Goal: Task Accomplishment & Management: Use online tool/utility

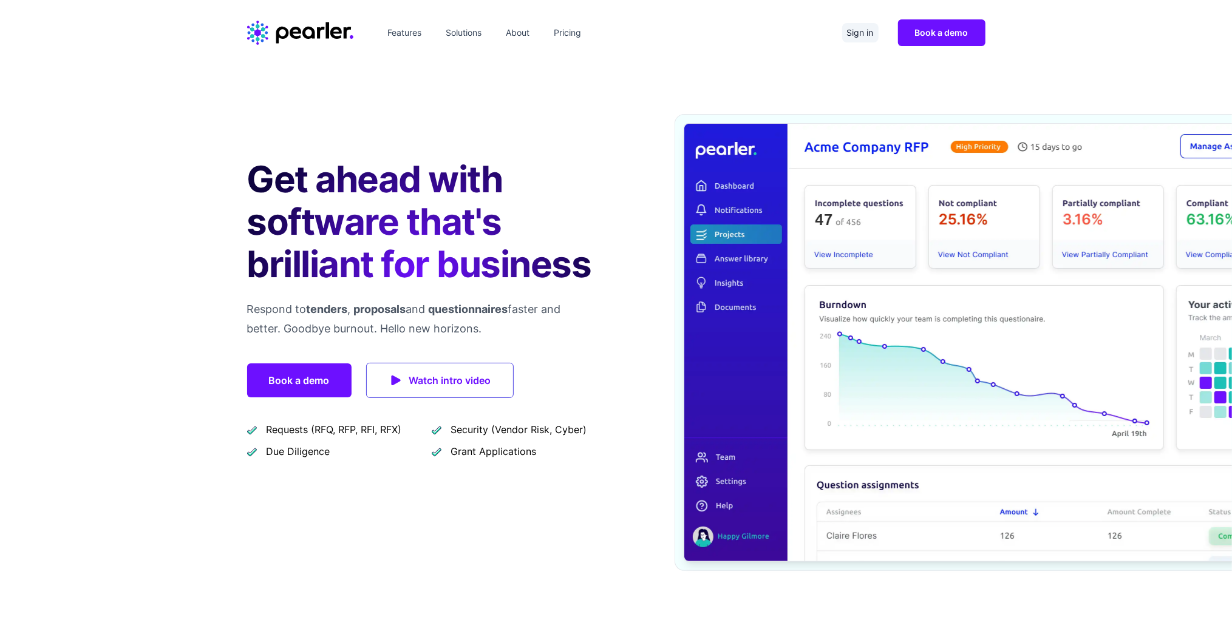
click at [869, 29] on link "Sign in" at bounding box center [860, 32] width 36 height 19
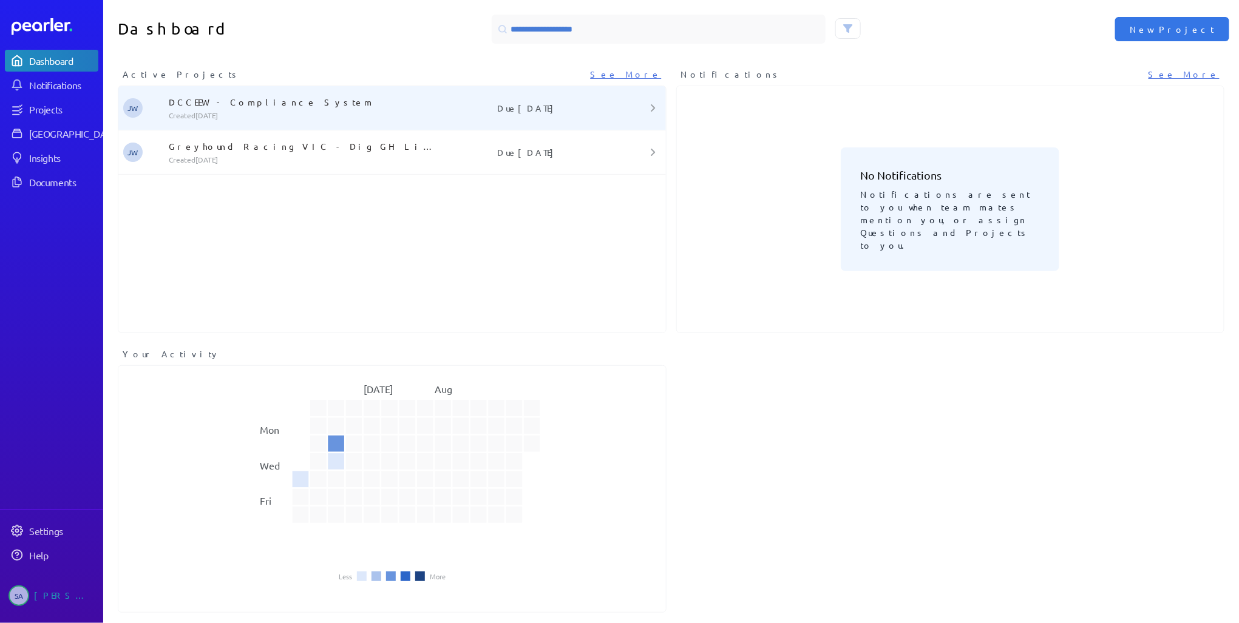
click at [256, 96] on p "DCCEEW - Compliance System" at bounding box center [303, 102] width 269 height 12
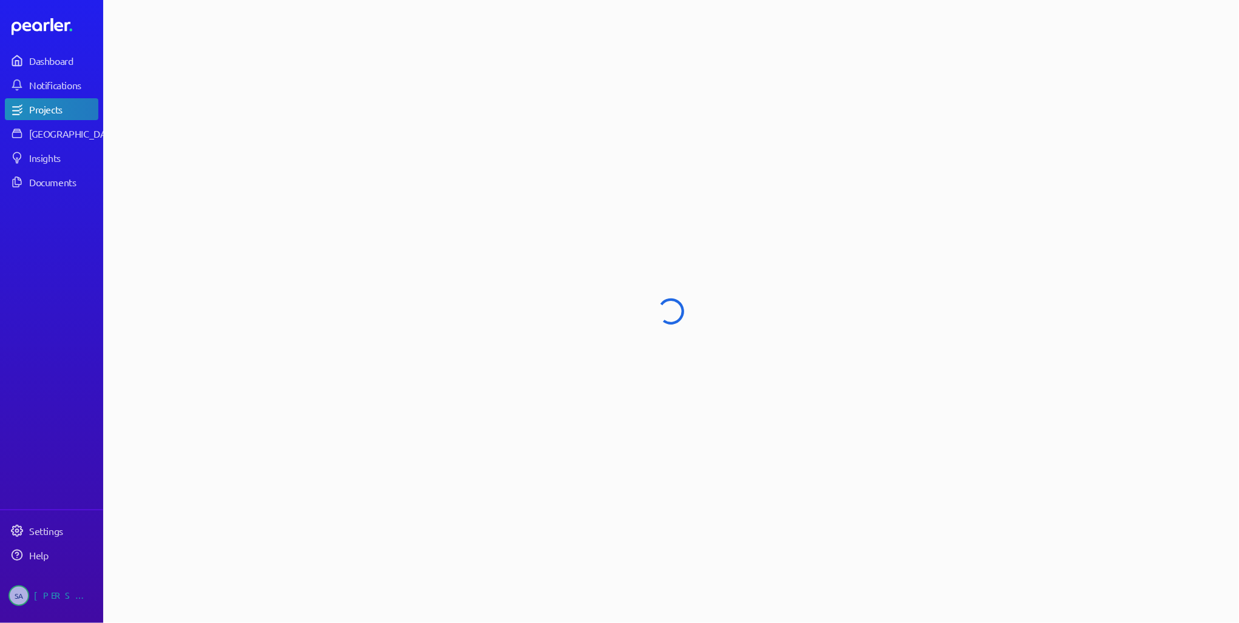
select select "******"
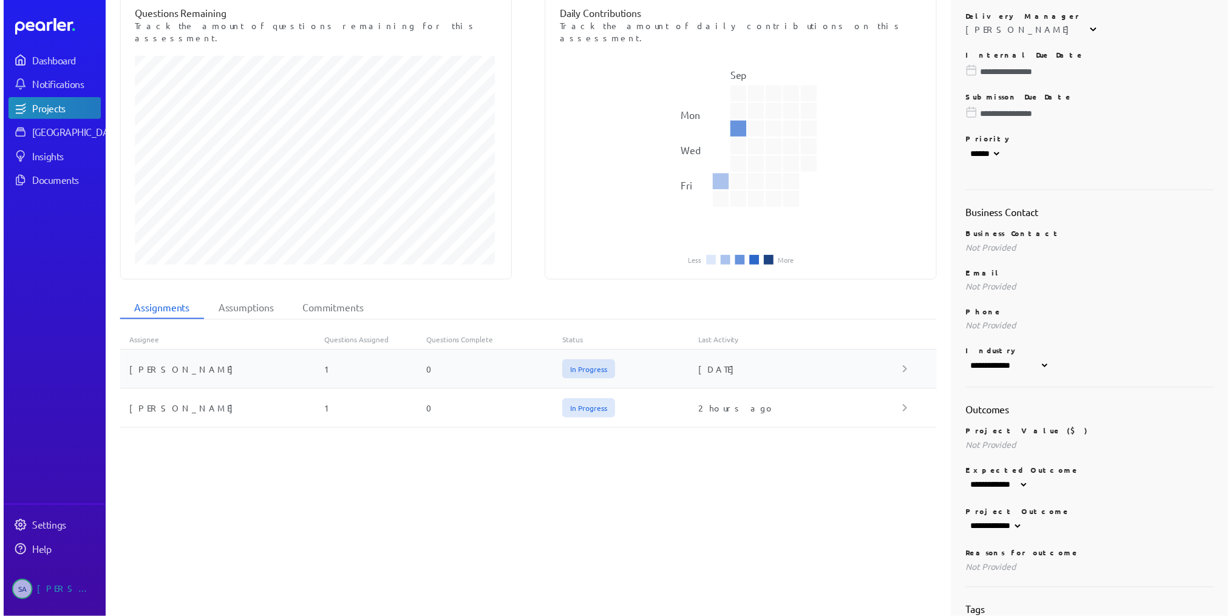
scroll to position [243, 0]
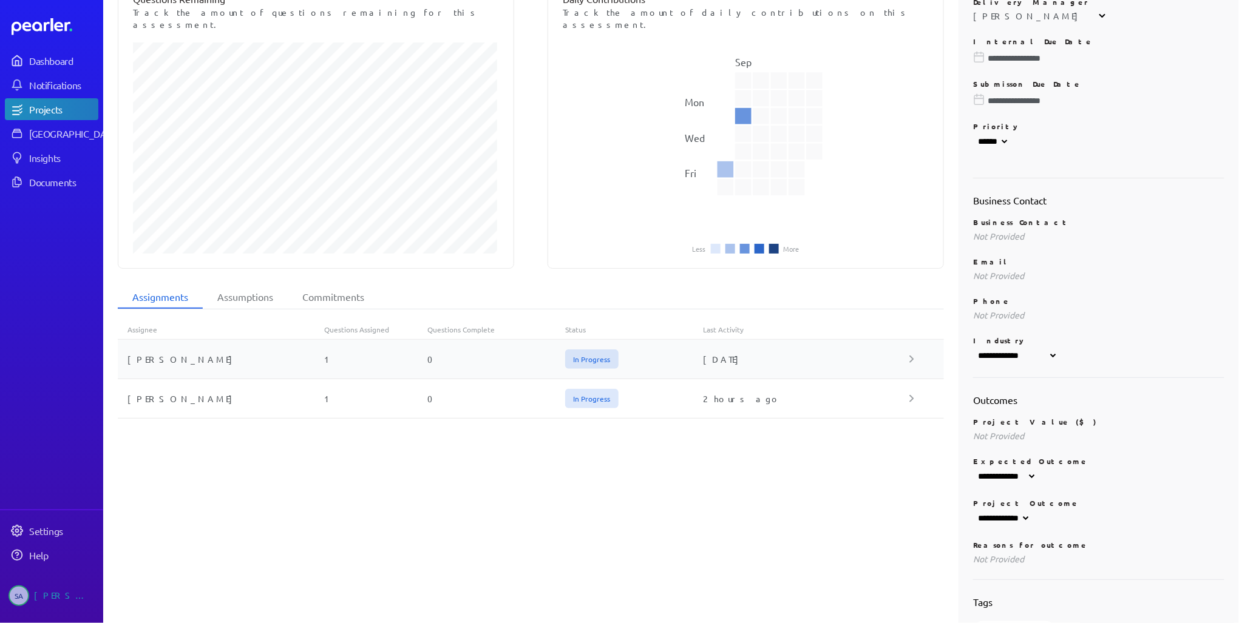
click at [275, 340] on div "[PERSON_NAME] 1 0 In Progress [DATE]" at bounding box center [531, 359] width 826 height 39
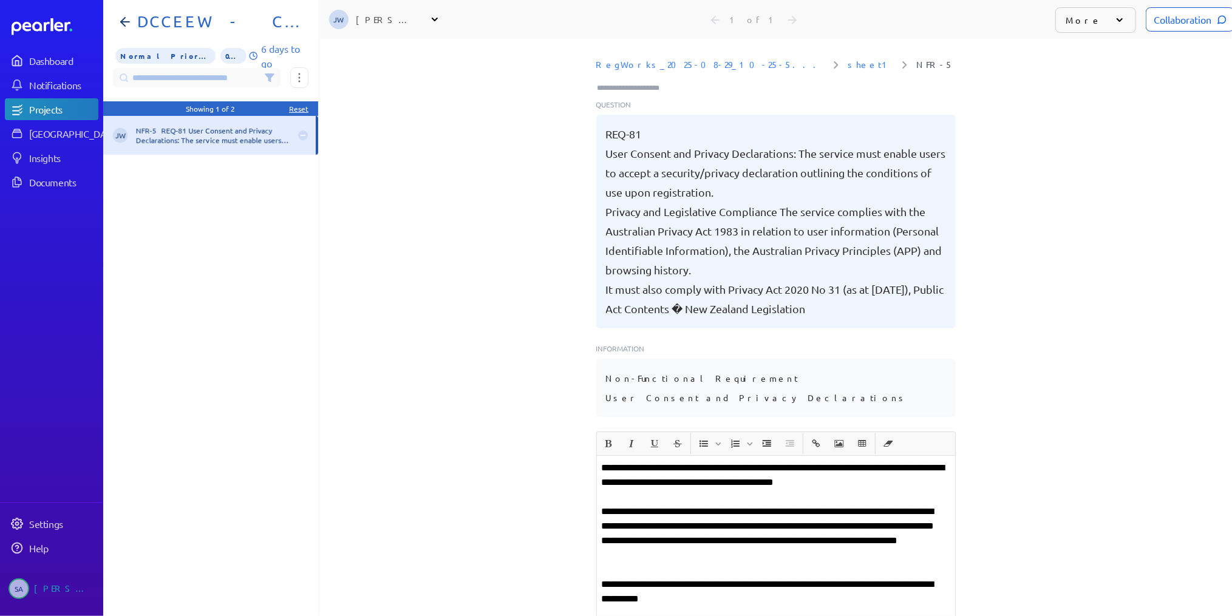
scroll to position [0, 10]
click at [22, 108] on icon at bounding box center [17, 109] width 12 height 12
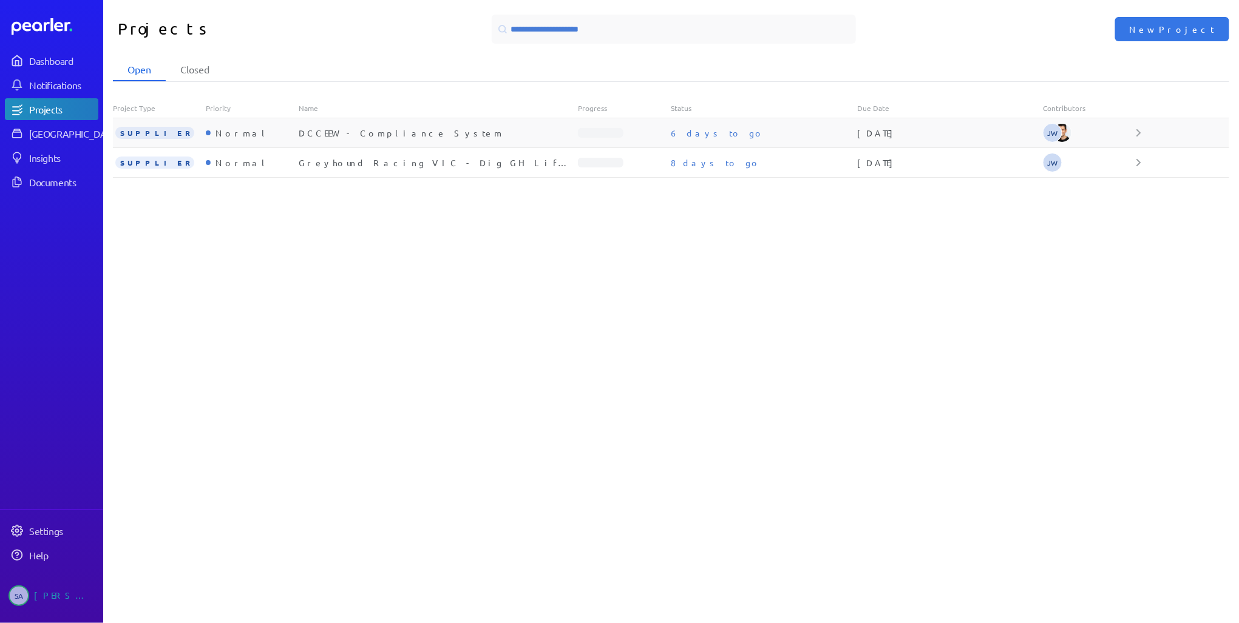
click at [267, 128] on div "Normal" at bounding box center [252, 133] width 93 height 12
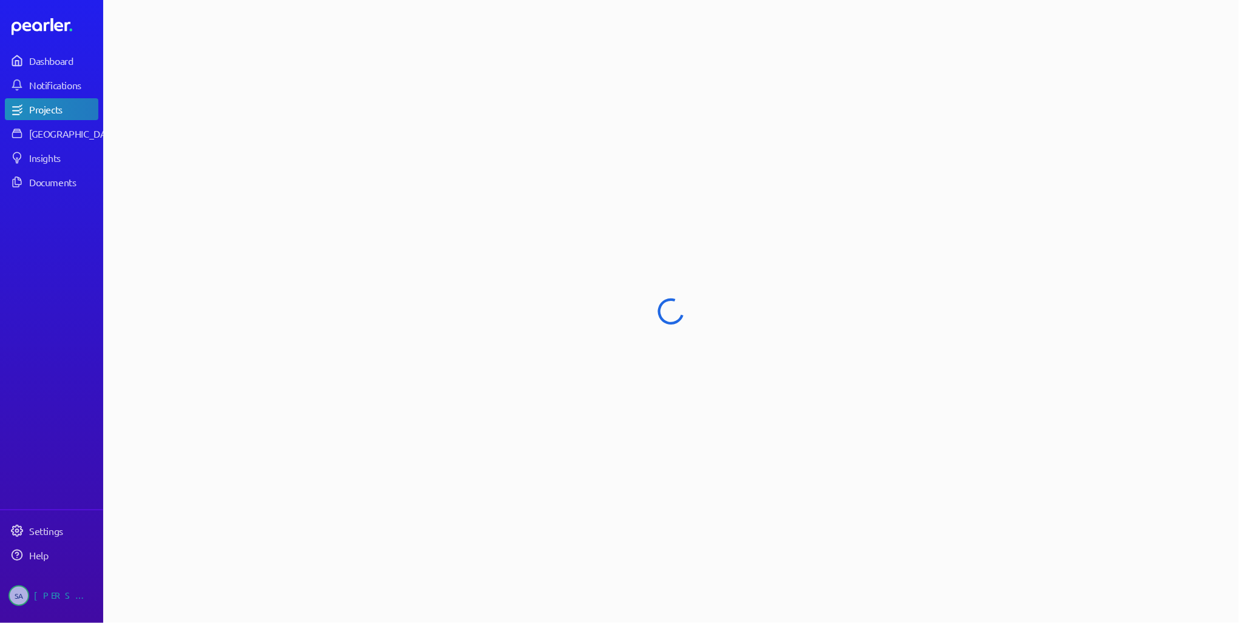
select select "******"
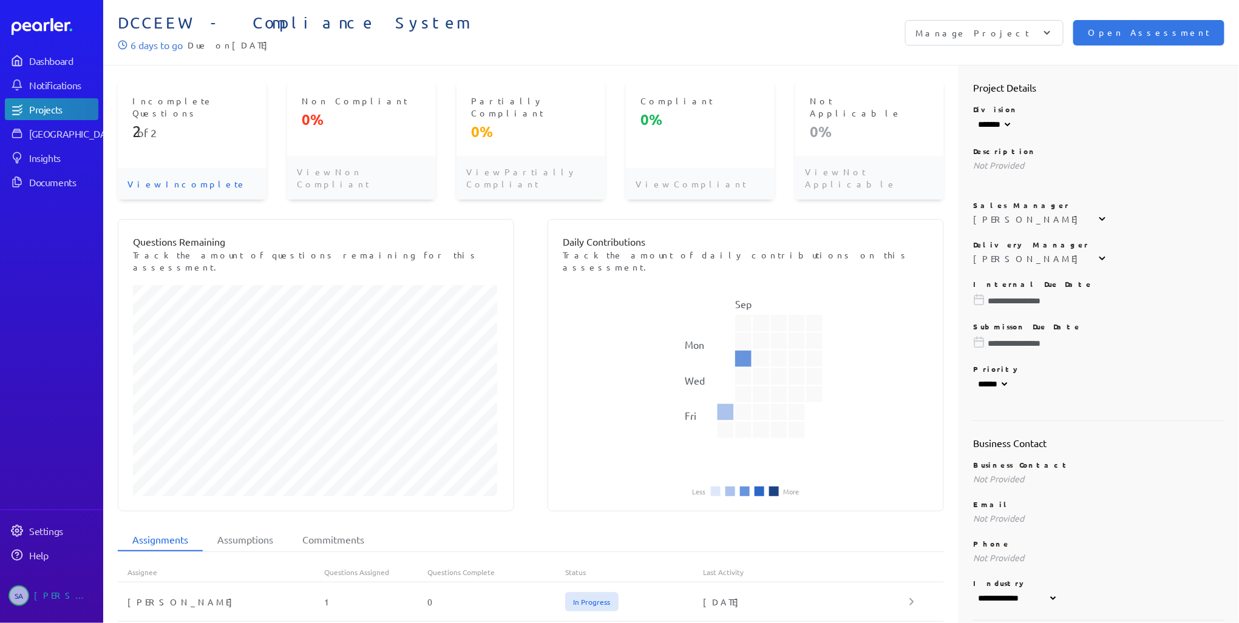
click at [1029, 32] on p "Manage Project" at bounding box center [972, 33] width 114 height 12
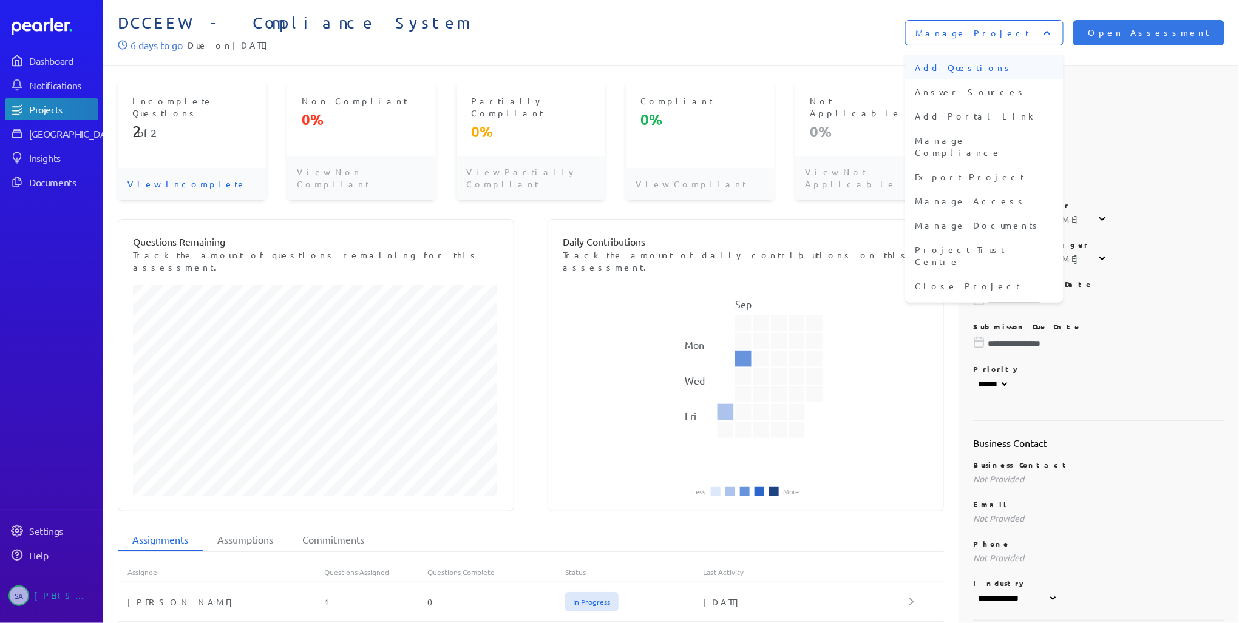
click at [1053, 69] on li "Add Questions" at bounding box center [984, 67] width 158 height 24
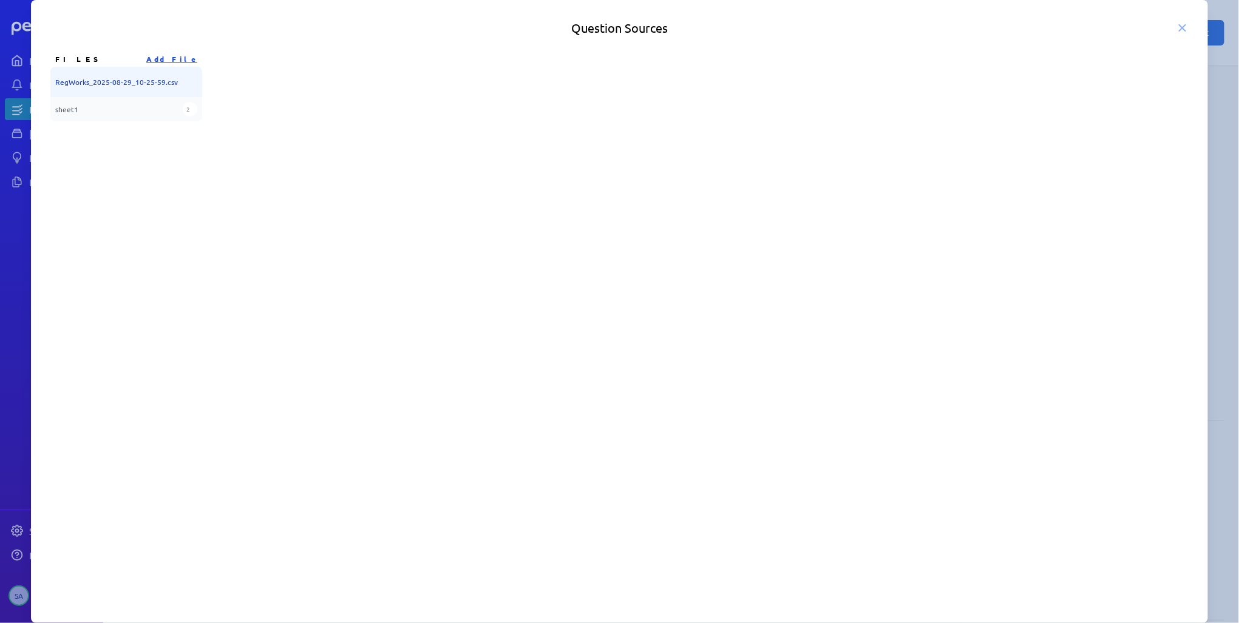
click at [181, 53] on button "Add File" at bounding box center [171, 58] width 51 height 11
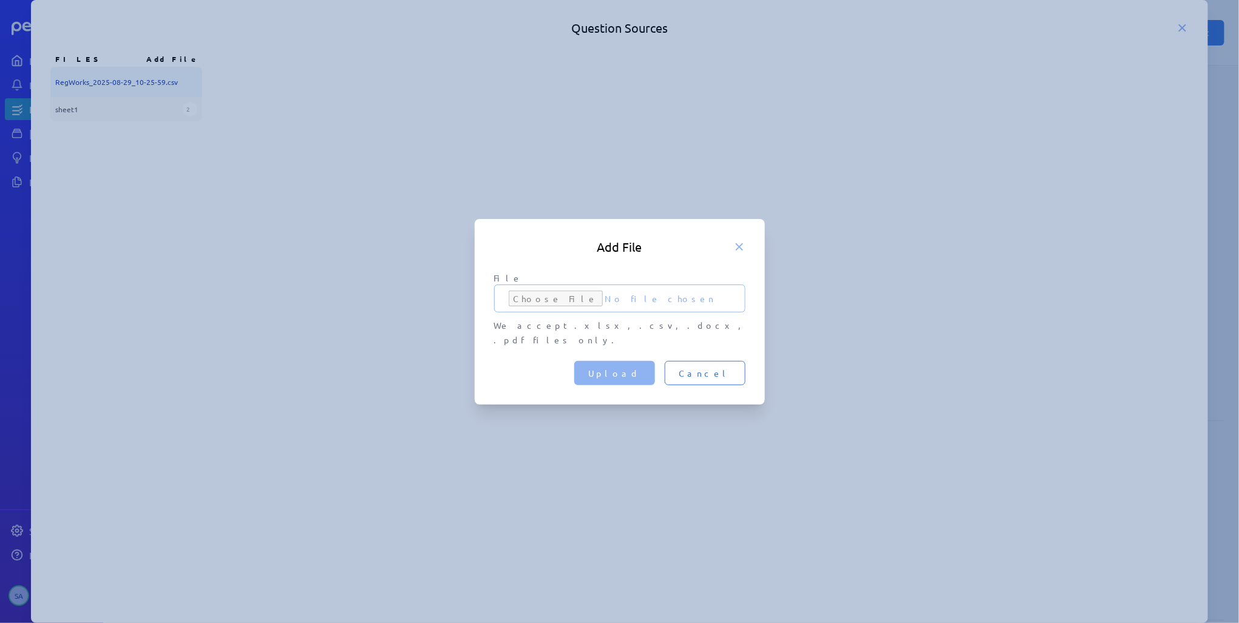
click at [536, 304] on input "File" at bounding box center [619, 299] width 251 height 28
type input "**********"
click at [640, 367] on span "Upload" at bounding box center [615, 373] width 52 height 12
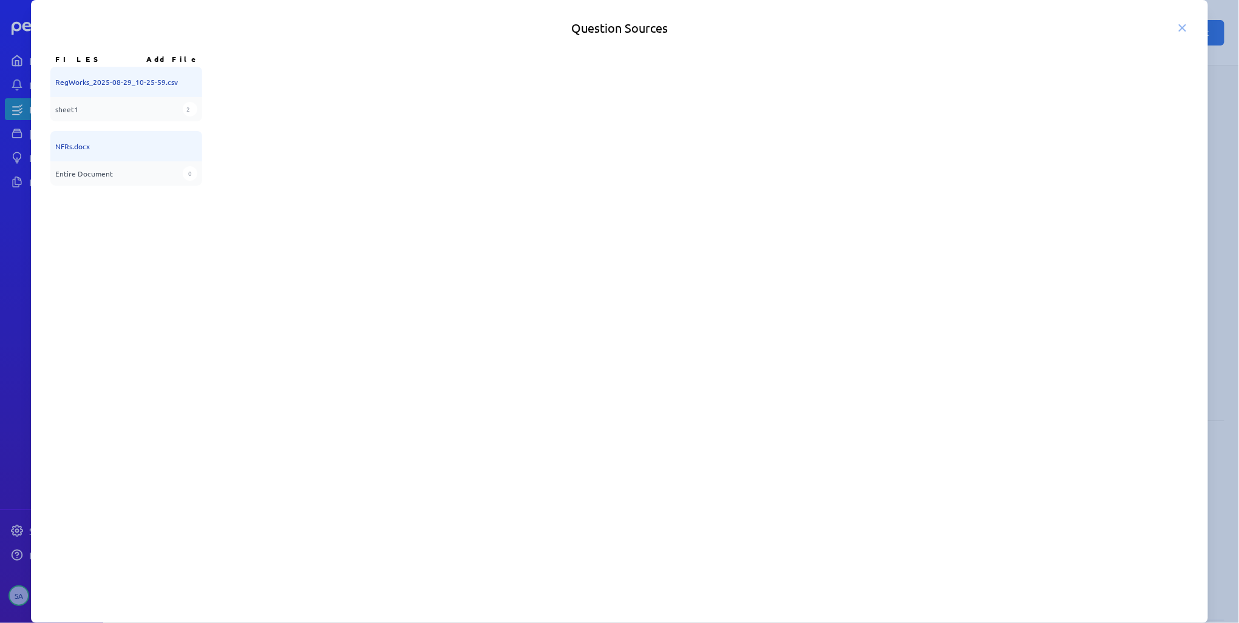
click at [71, 142] on div "NFRs.docx" at bounding box center [126, 146] width 152 height 30
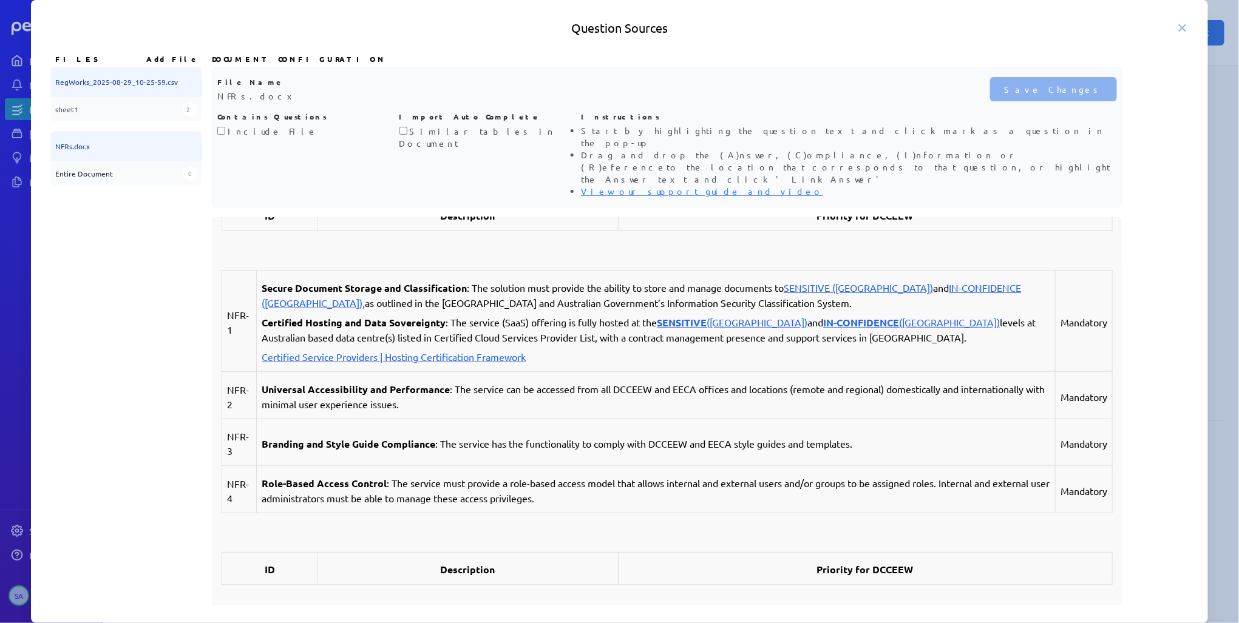
scroll to position [97, 0]
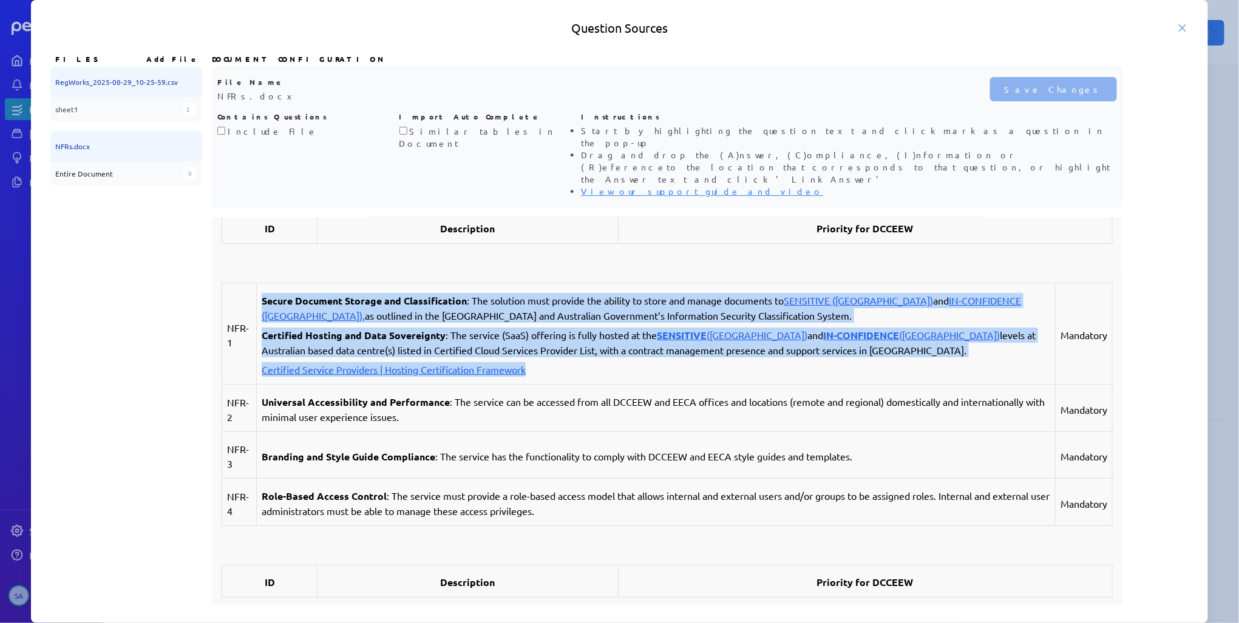
drag, startPoint x: 263, startPoint y: 274, endPoint x: 777, endPoint y: 347, distance: 519.4
click at [777, 347] on td "Secure Document Storage and Classification : The solution must provide the abil…" at bounding box center [656, 334] width 799 height 101
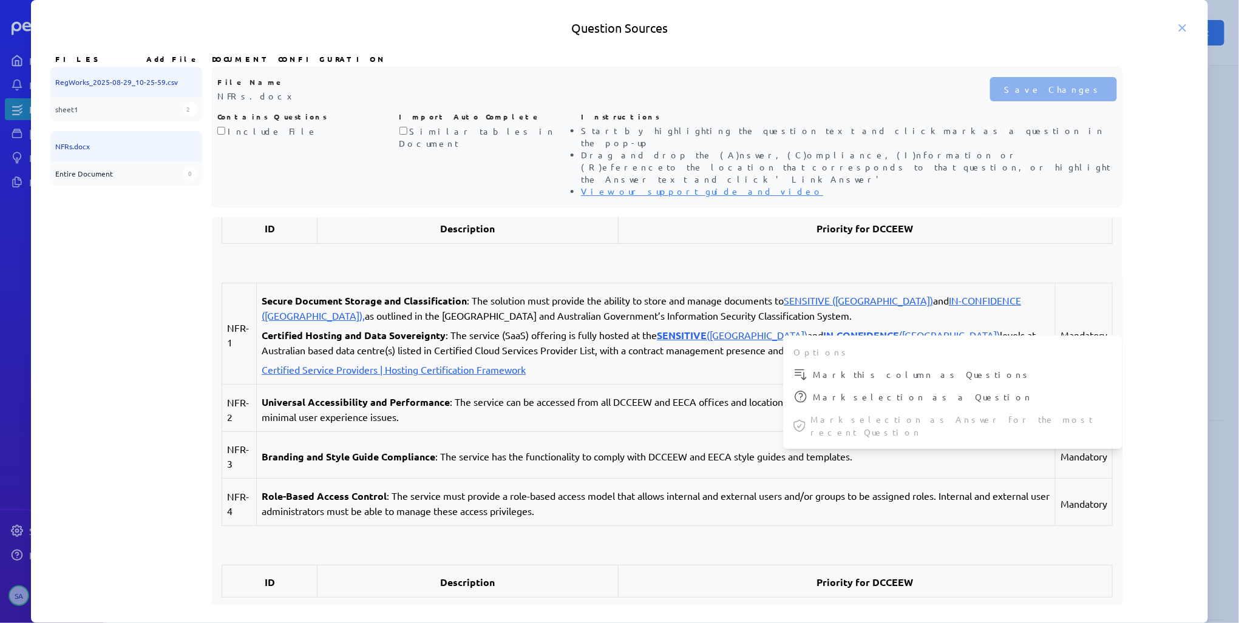
click at [484, 222] on strong "Description" at bounding box center [467, 228] width 55 height 13
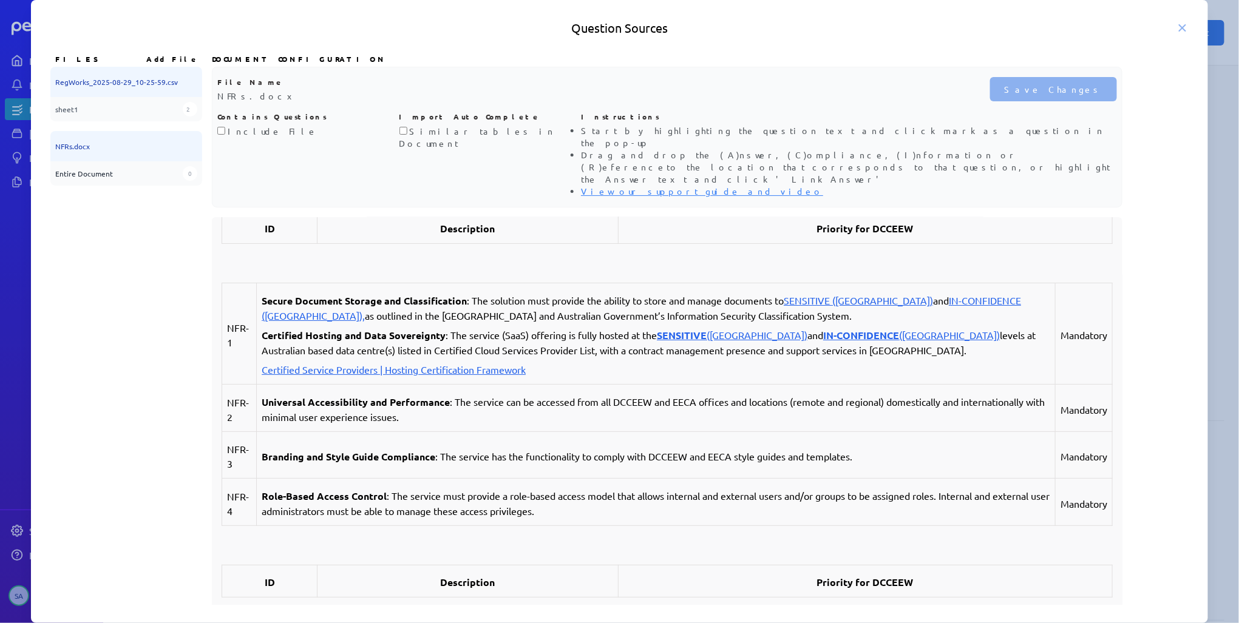
click at [476, 222] on strong "Description" at bounding box center [467, 228] width 55 height 13
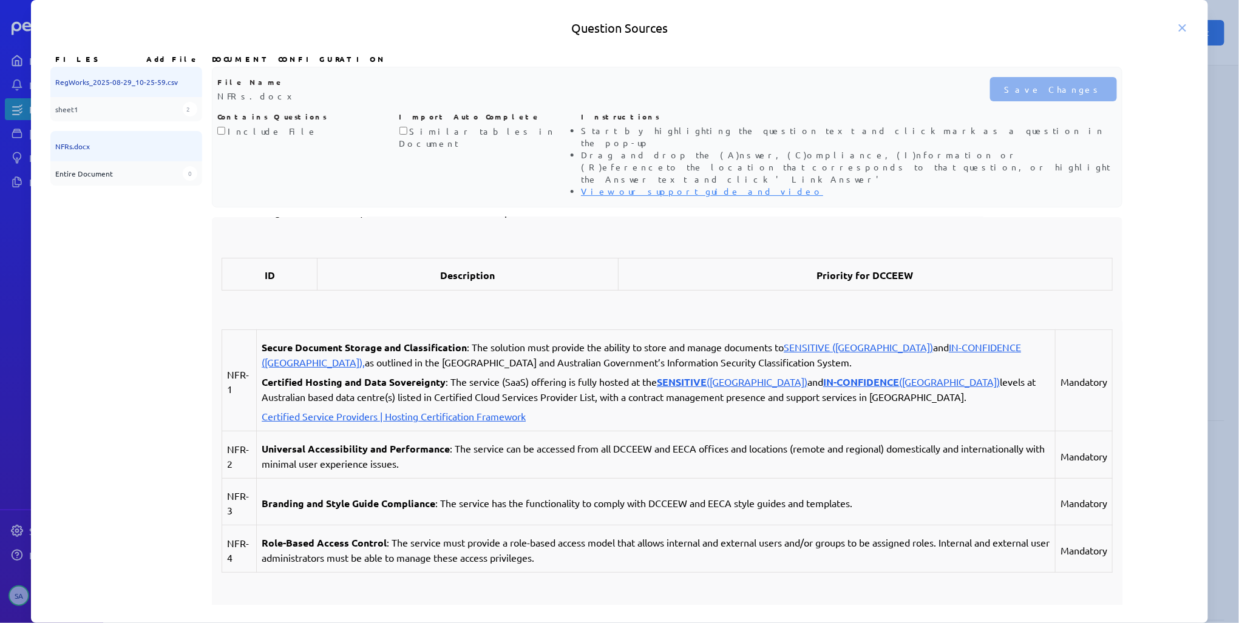
scroll to position [0, 0]
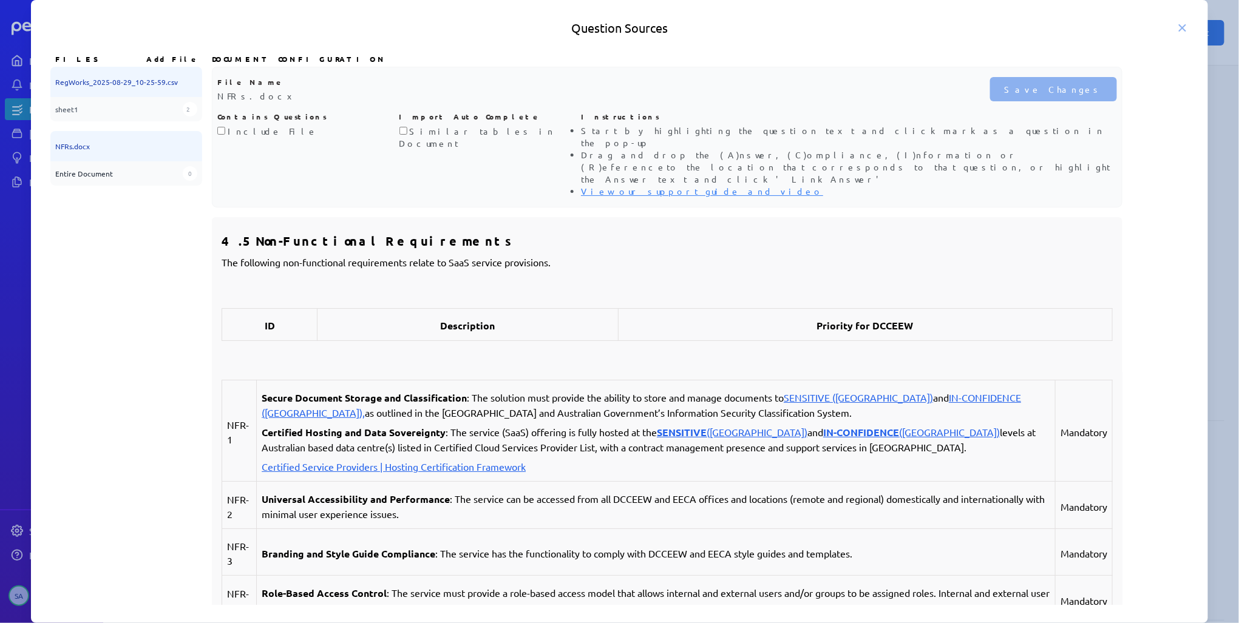
click at [348, 392] on strong "Secure Document Storage and Classification" at bounding box center [364, 398] width 205 height 13
click at [265, 319] on strong "ID" at bounding box center [270, 325] width 10 height 13
click at [270, 319] on strong "ID" at bounding box center [270, 325] width 10 height 13
drag, startPoint x: 264, startPoint y: 301, endPoint x: 284, endPoint y: 303, distance: 19.5
click at [284, 319] on p "ID" at bounding box center [269, 326] width 85 height 15
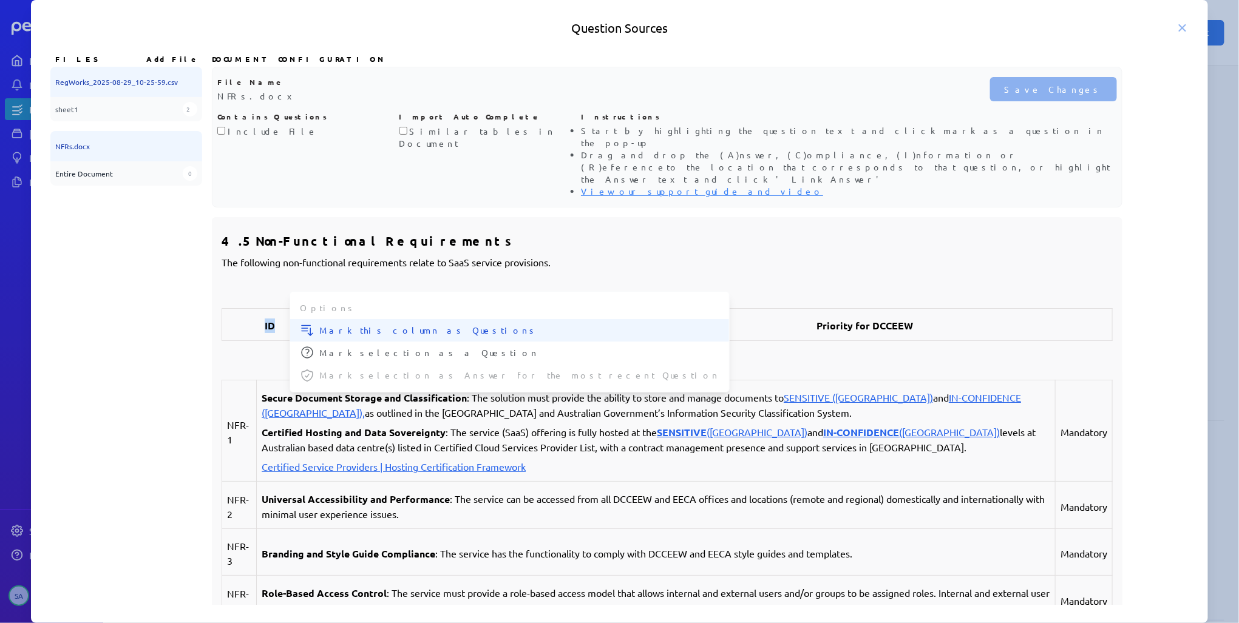
drag, startPoint x: 284, startPoint y: 303, endPoint x: 350, endPoint y: 312, distance: 67.4
click at [350, 312] on div "Options Mark this column as Questions Mark selection as a Question Mark selecti…" at bounding box center [510, 341] width 440 height 101
click at [577, 309] on th "Description" at bounding box center [467, 325] width 301 height 32
click at [455, 319] on strong "Description" at bounding box center [467, 325] width 55 height 13
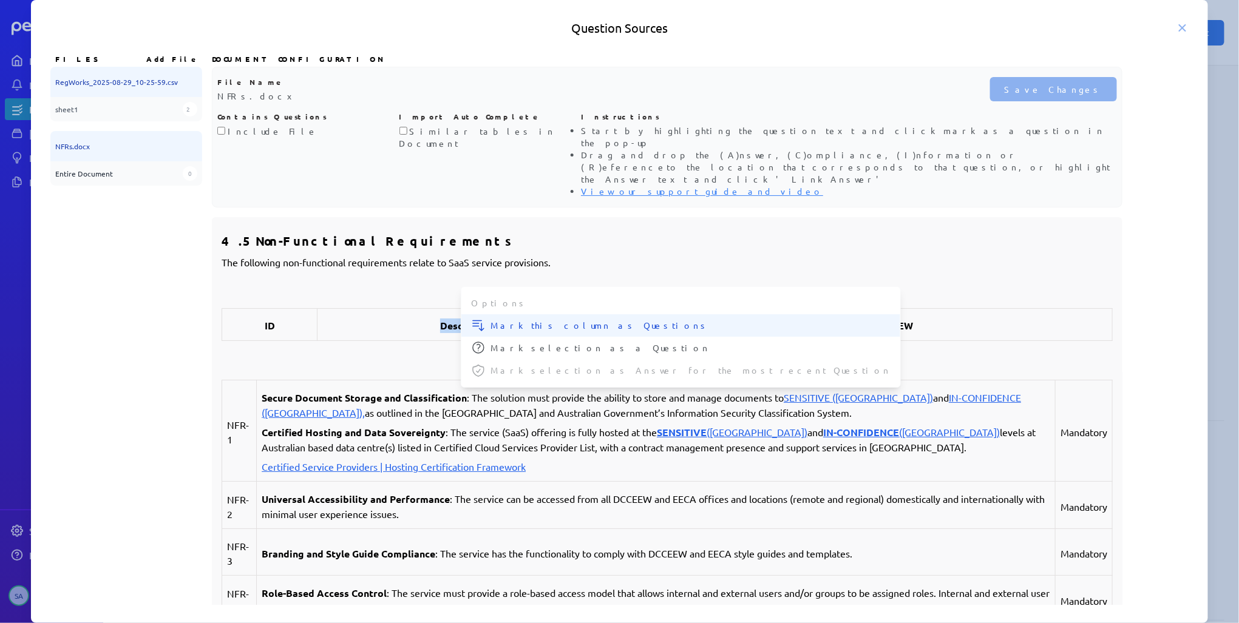
drag, startPoint x: 455, startPoint y: 298, endPoint x: 511, endPoint y: 298, distance: 55.9
click at [511, 319] on span "Mark this column as Questions" at bounding box center [691, 325] width 400 height 13
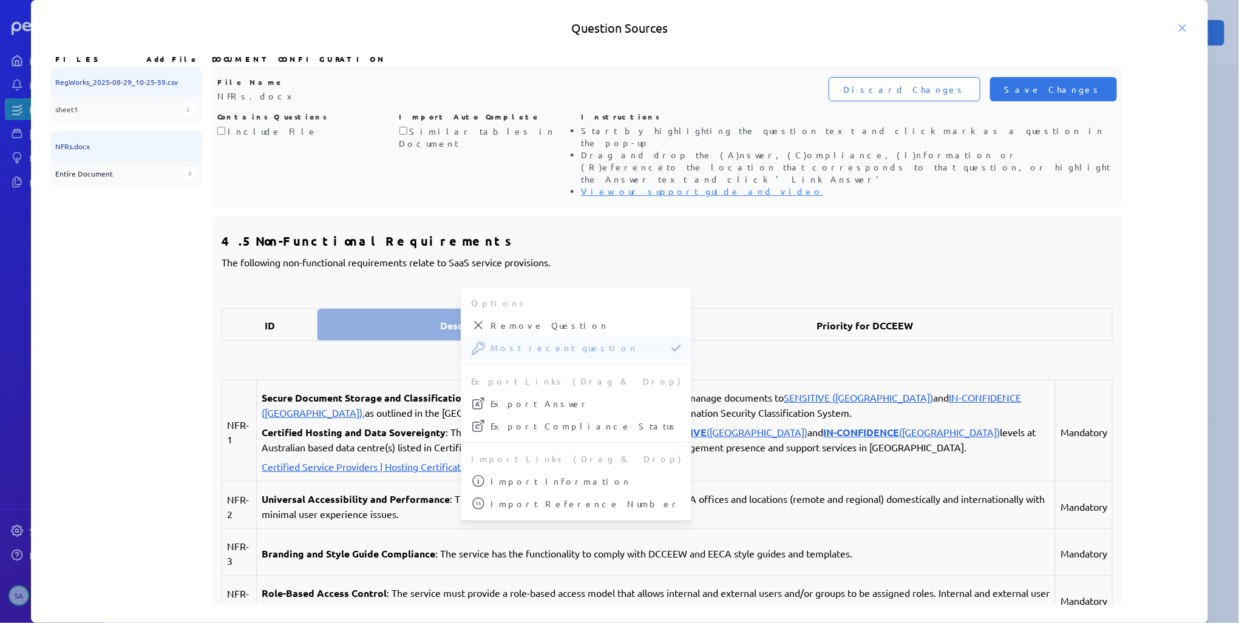
click at [267, 319] on strong "ID" at bounding box center [270, 325] width 10 height 13
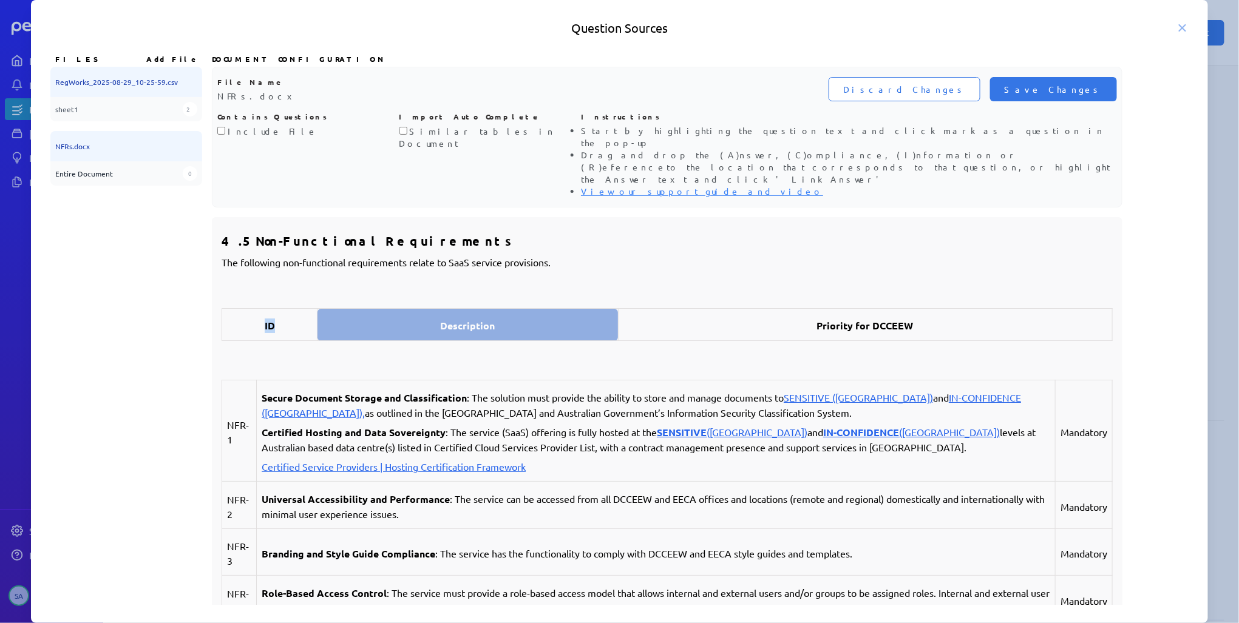
click at [267, 319] on strong "ID" at bounding box center [270, 325] width 10 height 13
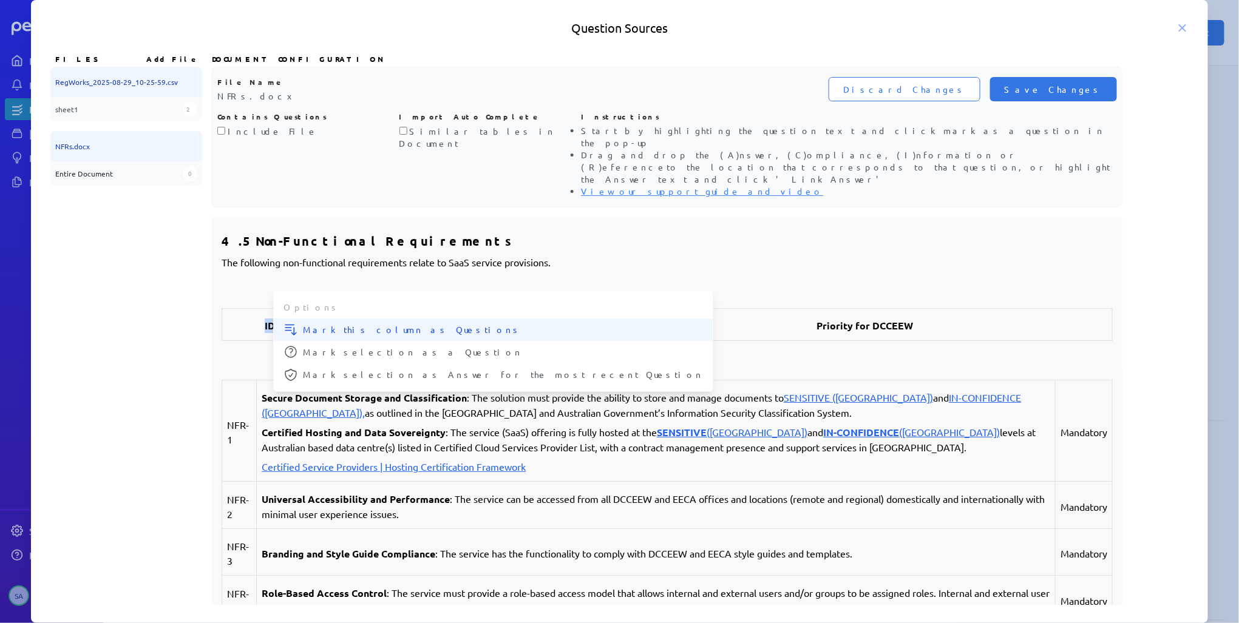
drag, startPoint x: 267, startPoint y: 302, endPoint x: 373, endPoint y: 309, distance: 105.8
click at [373, 324] on span "Mark this column as Questions" at bounding box center [503, 330] width 400 height 13
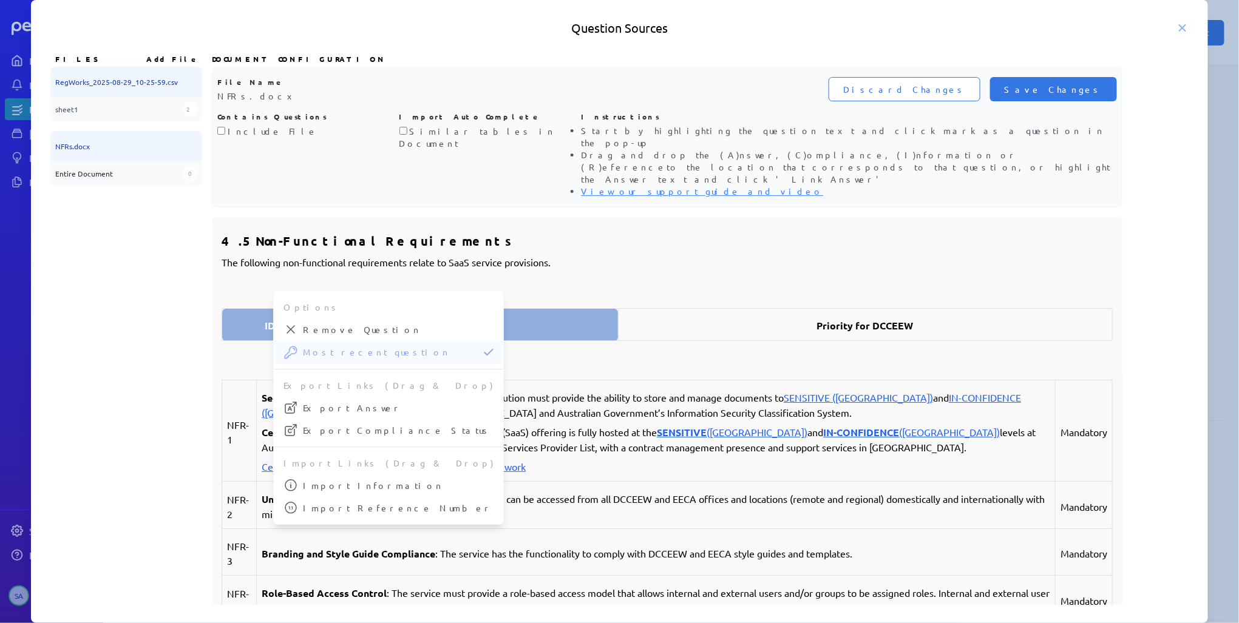
click at [843, 319] on strong "Priority for DCCEEW" at bounding box center [865, 325] width 97 height 13
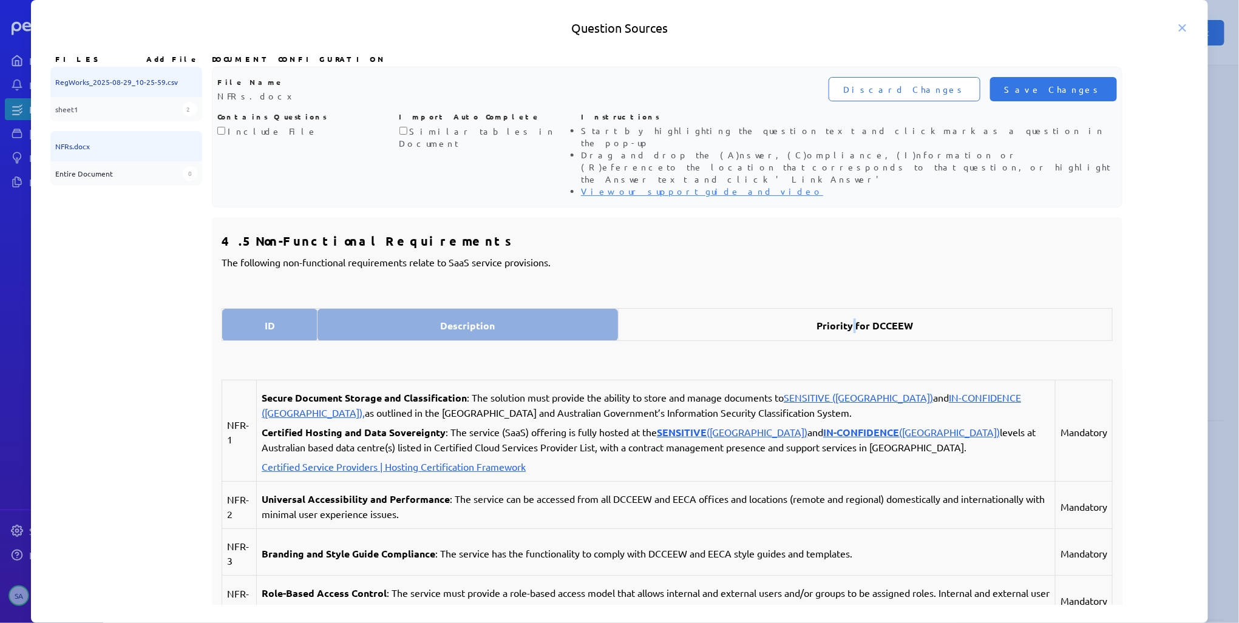
click at [843, 319] on strong "Priority for DCCEEW" at bounding box center [865, 325] width 97 height 13
drag, startPoint x: 843, startPoint y: 303, endPoint x: 880, endPoint y: 304, distance: 37.0
click at [880, 324] on span "Mark this column as Questions" at bounding box center [995, 330] width 233 height 13
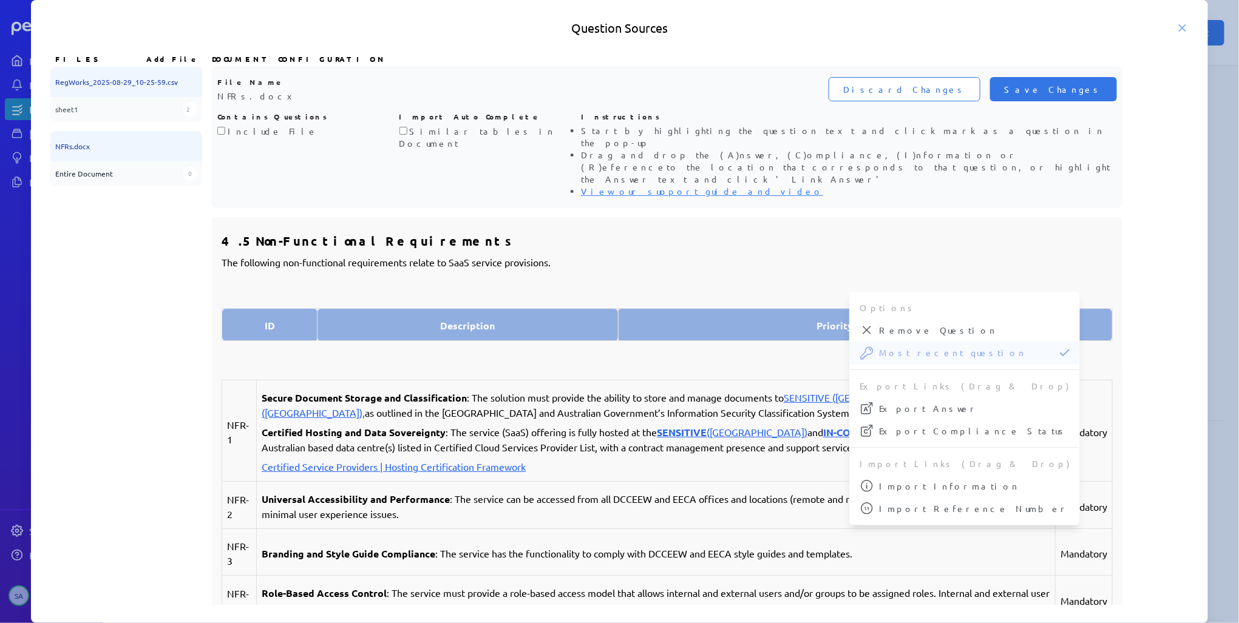
click at [801, 232] on h3 "4 . 5 Non-Functional Requirements" at bounding box center [667, 241] width 891 height 18
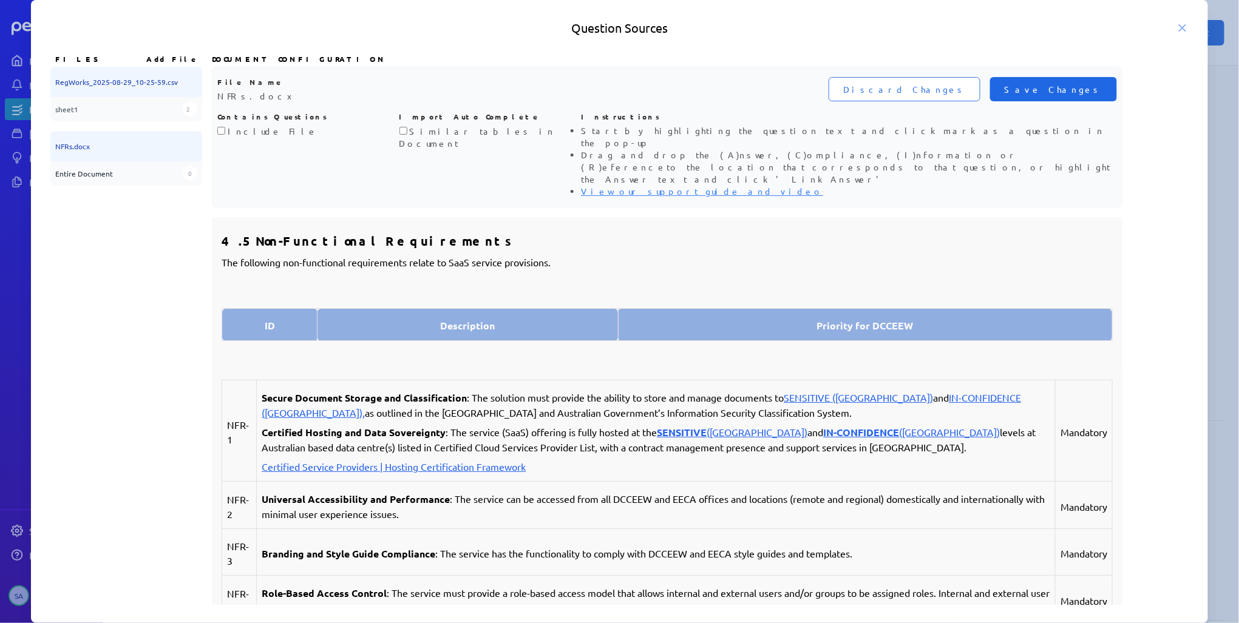
click at [1068, 98] on button "Save Changes" at bounding box center [1053, 89] width 127 height 24
click at [175, 226] on div "Files Add File RegWorks_2025-08-29_10-25-59.csv sheet1 2 NFRs.docx Entire Docum…" at bounding box center [126, 328] width 152 height 554
